Goal: Check status: Check status

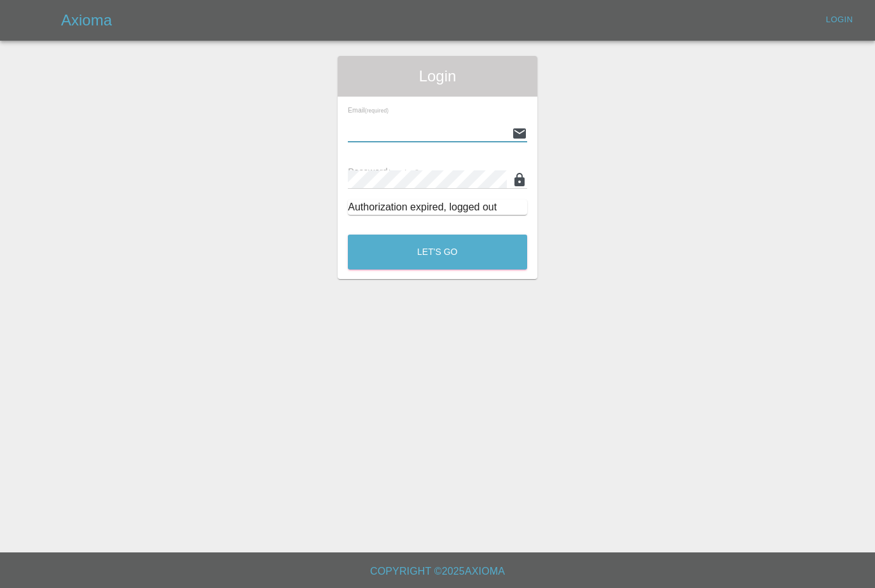
type input "[PERSON_NAME][EMAIL_ADDRESS][PERSON_NAME][DOMAIN_NAME]"
click at [437, 252] on button "Let's Go" at bounding box center [437, 252] width 179 height 35
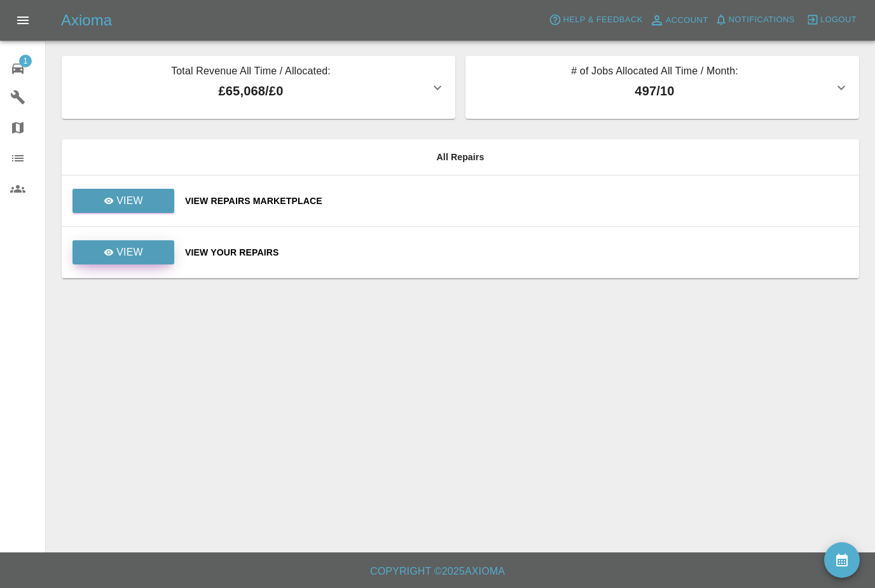
click at [135, 261] on link "View" at bounding box center [123, 252] width 102 height 24
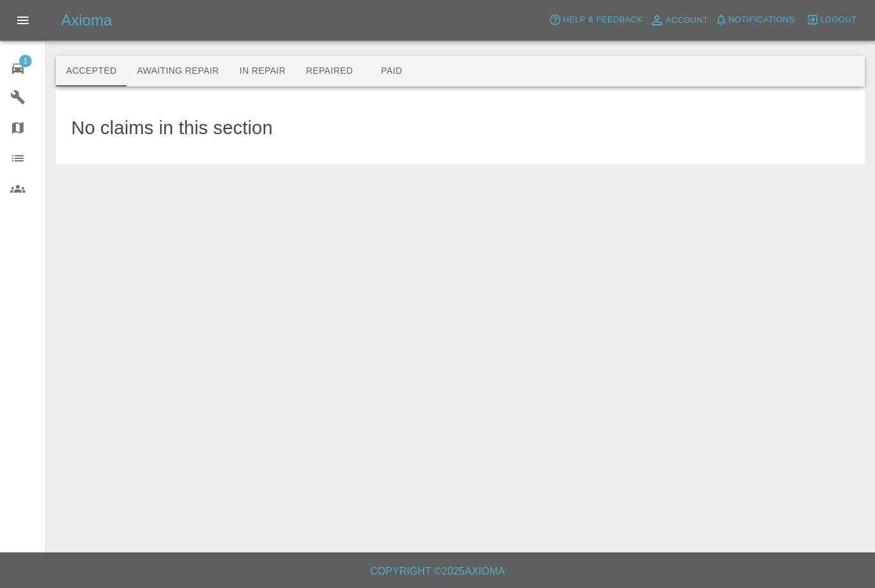
click at [161, 68] on button "Awaiting Repair" at bounding box center [178, 71] width 102 height 31
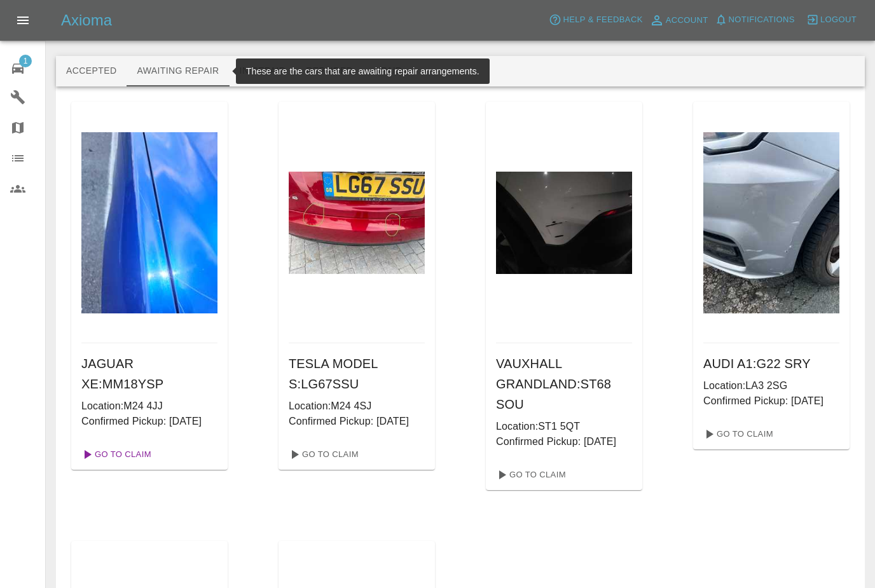
click at [115, 465] on link "Go To Claim" at bounding box center [115, 454] width 78 height 20
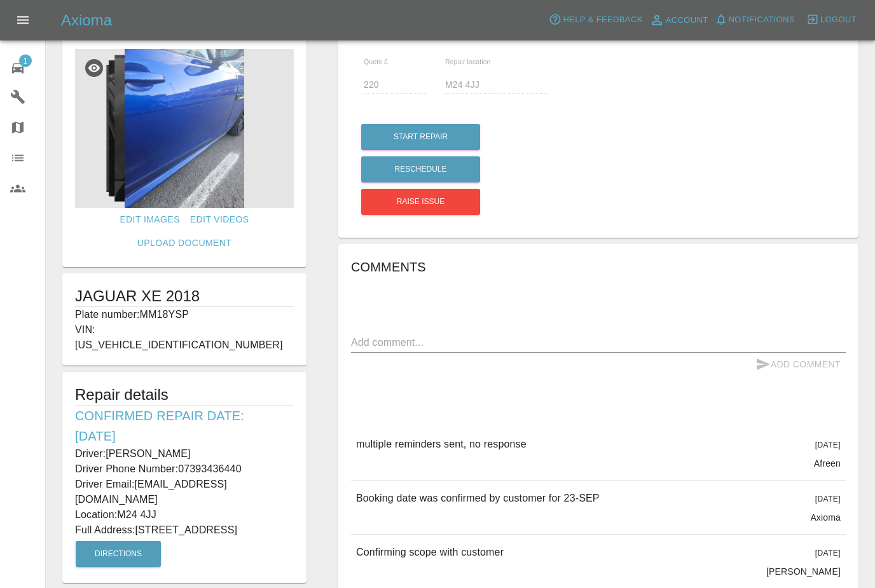
scroll to position [39, 0]
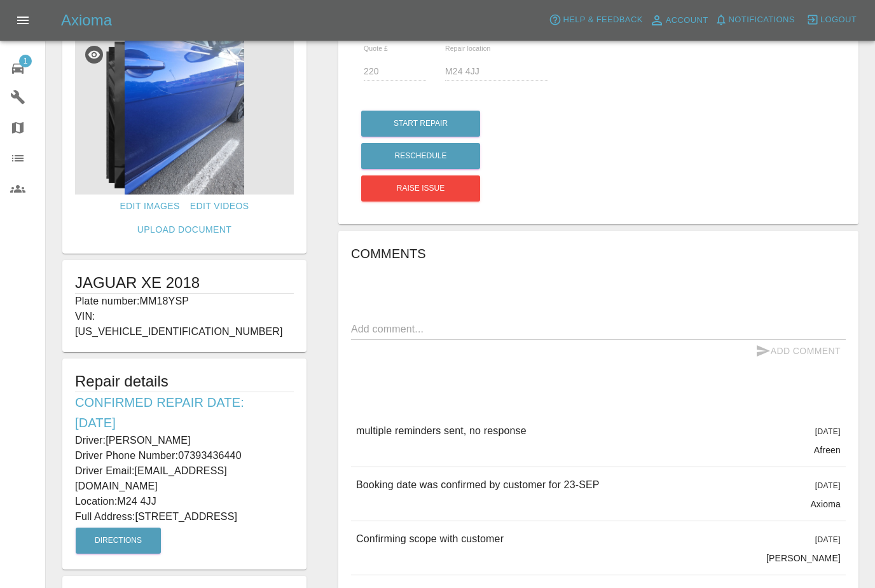
click at [53, 381] on div "Edit Images Edit Videos Upload Document JAGUAR XE 2018 Plate number: MM18YSP VI…" at bounding box center [184, 413] width 276 height 793
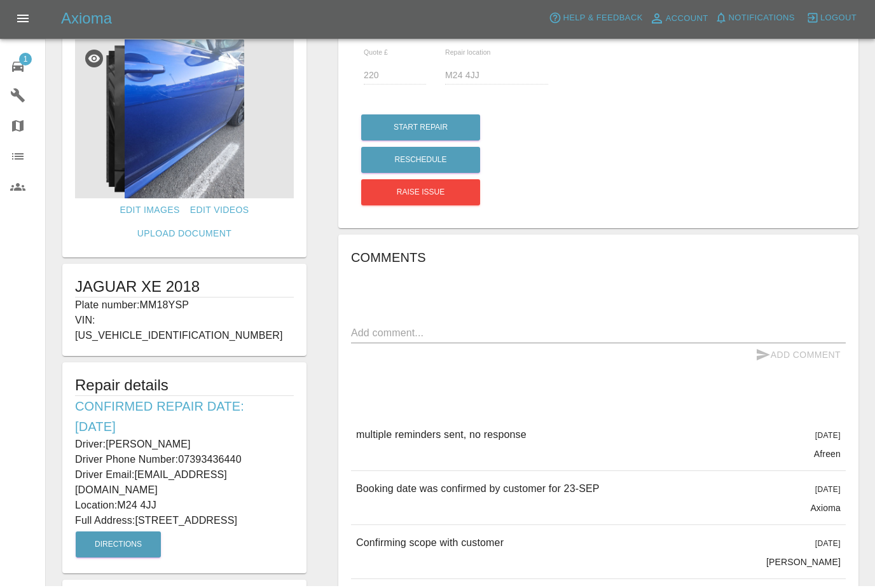
scroll to position [32, 0]
